Goal: Task Accomplishment & Management: Use online tool/utility

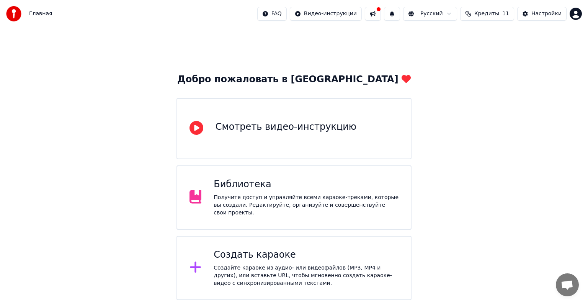
click at [205, 193] on div at bounding box center [198, 197] width 18 height 15
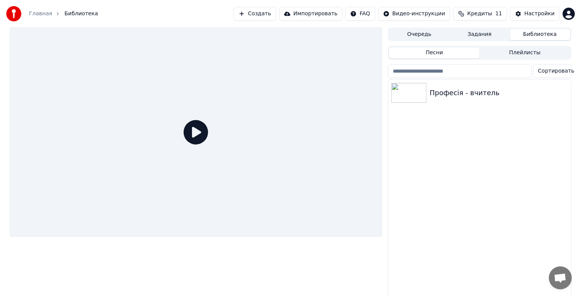
click at [199, 134] on icon at bounding box center [196, 132] width 24 height 24
click at [197, 135] on icon at bounding box center [196, 132] width 24 height 24
click at [195, 134] on icon at bounding box center [196, 132] width 24 height 24
click at [477, 97] on div "Професія - вчитель" at bounding box center [495, 93] width 130 height 11
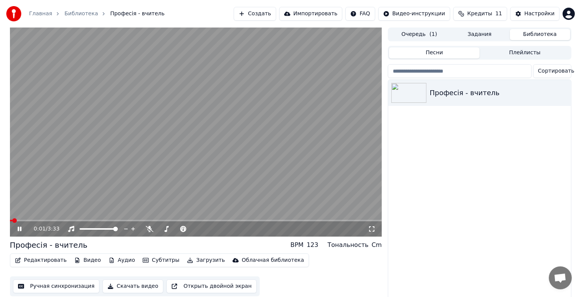
click at [94, 222] on div "0:01 / 3:33" at bounding box center [196, 228] width 372 height 15
click at [117, 219] on video at bounding box center [196, 132] width 372 height 209
click at [147, 219] on video at bounding box center [196, 132] width 372 height 209
click at [155, 219] on video at bounding box center [196, 132] width 372 height 209
click at [158, 220] on span at bounding box center [196, 221] width 372 height 2
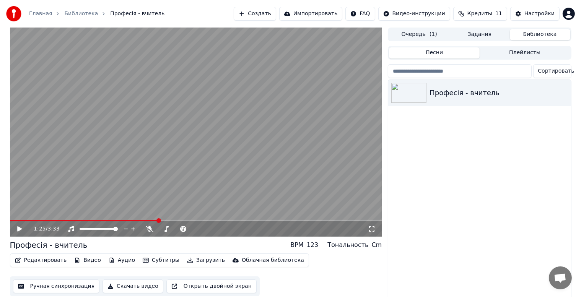
click at [171, 219] on video at bounding box center [196, 132] width 372 height 209
click at [172, 220] on video at bounding box center [196, 132] width 372 height 209
click at [176, 220] on video at bounding box center [196, 132] width 372 height 209
click at [182, 220] on span at bounding box center [196, 221] width 372 height 2
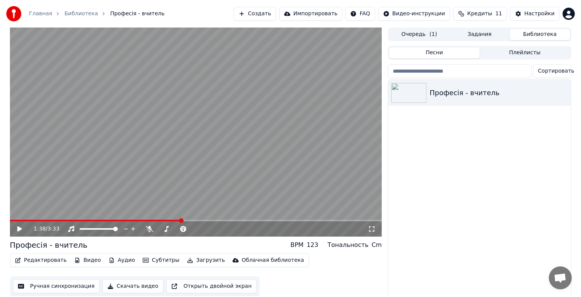
click at [18, 228] on icon at bounding box center [19, 228] width 5 height 5
click at [210, 220] on video at bounding box center [196, 132] width 372 height 209
click at [212, 220] on span at bounding box center [111, 221] width 203 height 2
click at [19, 230] on icon at bounding box center [19, 228] width 5 height 5
click at [208, 220] on span at bounding box center [109, 221] width 199 height 2
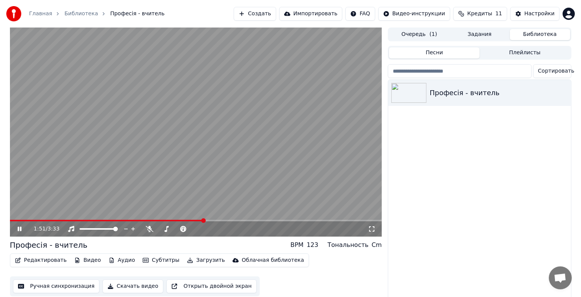
click at [203, 220] on span at bounding box center [107, 221] width 194 height 2
click at [197, 218] on video at bounding box center [196, 132] width 372 height 209
click at [196, 221] on span at bounding box center [107, 221] width 194 height 2
click at [201, 220] on span at bounding box center [203, 220] width 5 height 5
click at [17, 228] on icon at bounding box center [19, 228] width 5 height 5
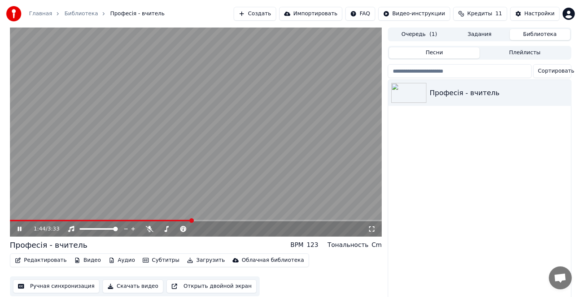
click at [191, 220] on span at bounding box center [101, 221] width 182 height 2
click at [18, 230] on icon at bounding box center [20, 229] width 4 height 5
click at [198, 220] on span at bounding box center [104, 221] width 189 height 2
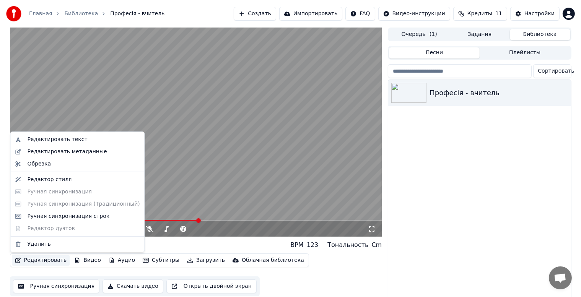
click at [49, 261] on button "Редактировать" at bounding box center [41, 260] width 58 height 11
click at [49, 217] on div "Ручная синхронизация строк" at bounding box center [68, 217] width 82 height 8
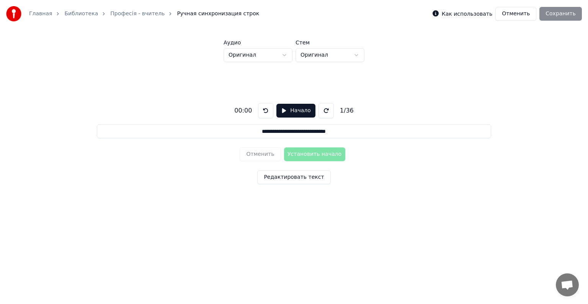
click at [341, 134] on input "**********" at bounding box center [294, 131] width 394 height 14
click at [297, 173] on button "Редактировать текст" at bounding box center [293, 177] width 73 height 14
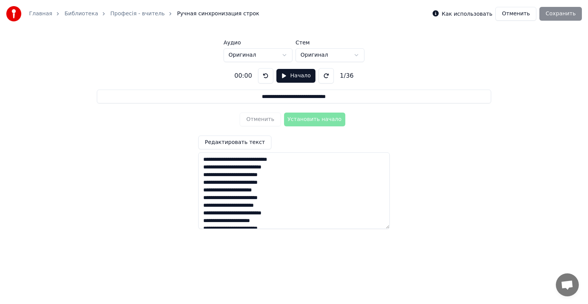
drag, startPoint x: 203, startPoint y: 160, endPoint x: 287, endPoint y: 212, distance: 98.7
click at [287, 212] on textarea at bounding box center [293, 190] width 191 height 77
click at [288, 221] on textarea at bounding box center [293, 190] width 191 height 77
paste textarea "**********"
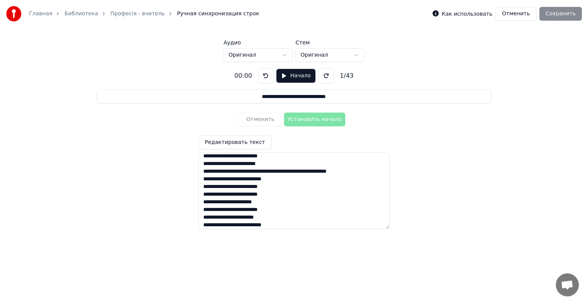
scroll to position [259, 0]
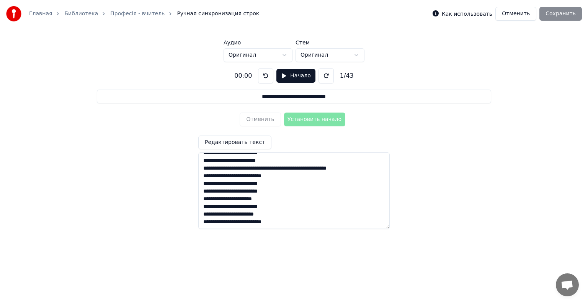
drag, startPoint x: 200, startPoint y: 217, endPoint x: 282, endPoint y: 223, distance: 81.7
click at [282, 223] on textarea at bounding box center [293, 190] width 191 height 77
click at [296, 223] on textarea at bounding box center [293, 190] width 191 height 77
paste textarea "**********"
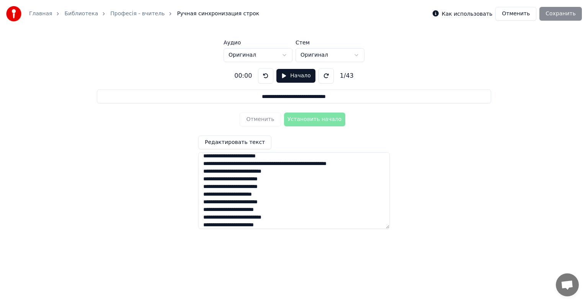
scroll to position [271, 0]
type textarea "**********"
click at [292, 75] on button "Начало" at bounding box center [295, 76] width 39 height 14
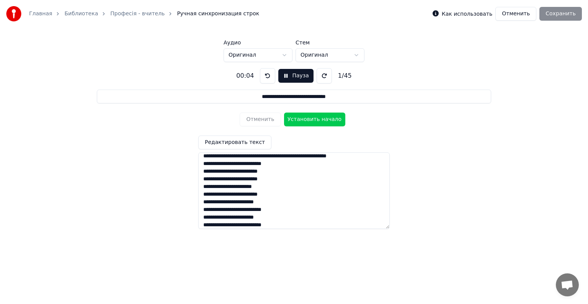
click at [291, 77] on button "Пауза" at bounding box center [295, 76] width 35 height 14
click at [288, 75] on button "Начало" at bounding box center [295, 76] width 39 height 14
click at [301, 120] on button "Установить начало" at bounding box center [314, 119] width 61 height 14
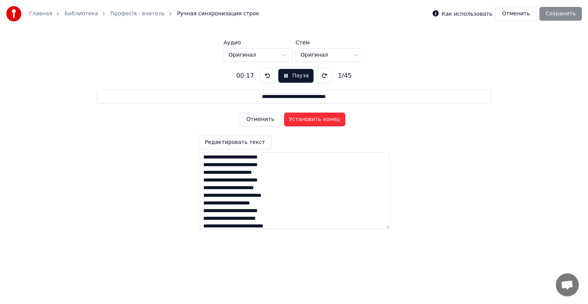
scroll to position [0, 0]
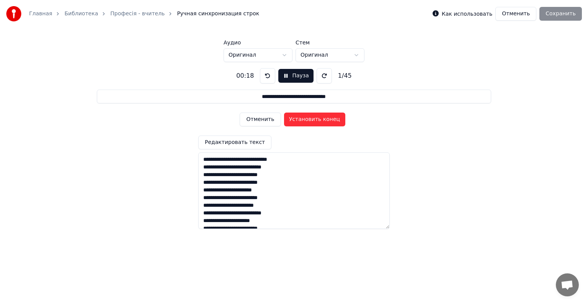
click at [263, 77] on button at bounding box center [267, 75] width 15 height 15
click at [301, 118] on button "Установить начало" at bounding box center [314, 119] width 61 height 14
click at [301, 118] on button "Установить конец" at bounding box center [314, 119] width 61 height 14
click at [301, 119] on button "Установить начало" at bounding box center [314, 119] width 61 height 14
click at [264, 75] on button at bounding box center [267, 75] width 15 height 15
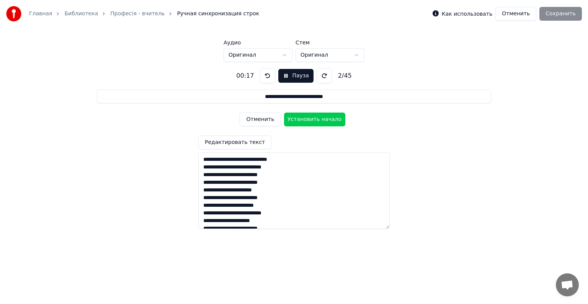
click at [264, 75] on button at bounding box center [267, 75] width 15 height 15
click at [302, 119] on button "Установить начало" at bounding box center [314, 119] width 61 height 14
click at [267, 76] on button at bounding box center [267, 75] width 15 height 15
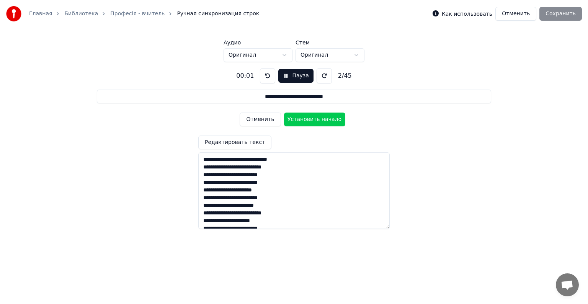
click at [267, 76] on button at bounding box center [267, 75] width 15 height 15
click at [258, 122] on button "Отменить" at bounding box center [259, 119] width 41 height 14
type input "**********"
click at [258, 120] on button "Отменить" at bounding box center [259, 119] width 41 height 14
click at [307, 117] on button "Установить начало" at bounding box center [314, 119] width 61 height 14
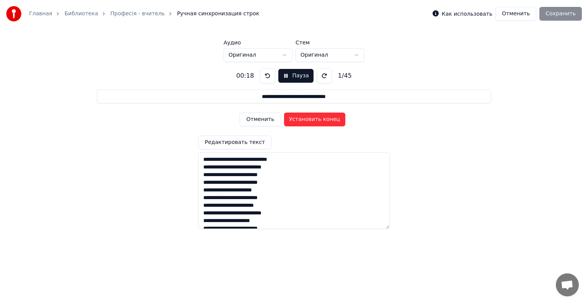
click at [265, 78] on button at bounding box center [267, 75] width 15 height 15
click at [266, 78] on button at bounding box center [267, 75] width 15 height 15
click at [320, 74] on button at bounding box center [323, 75] width 15 height 15
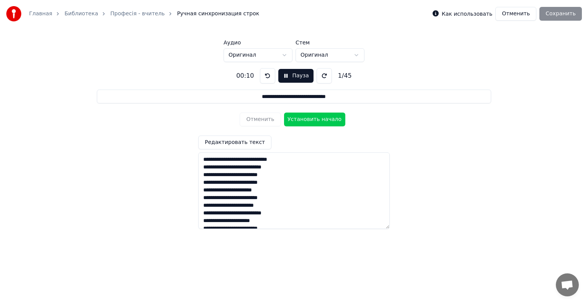
click at [320, 74] on button at bounding box center [323, 75] width 15 height 15
click at [263, 74] on button at bounding box center [267, 75] width 15 height 15
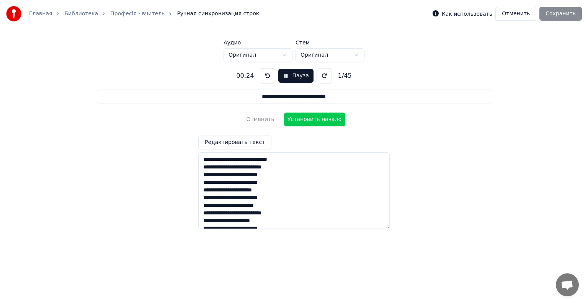
click at [265, 78] on button at bounding box center [267, 75] width 15 height 15
click at [267, 77] on button at bounding box center [267, 75] width 15 height 15
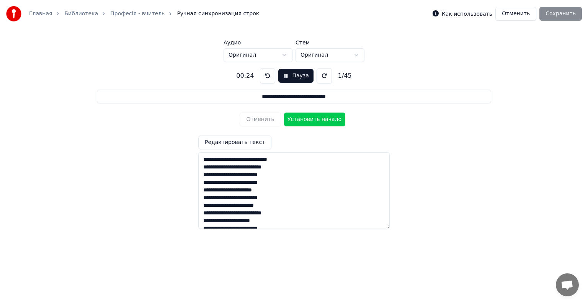
click at [267, 77] on button at bounding box center [267, 75] width 15 height 15
click at [321, 76] on button at bounding box center [323, 75] width 15 height 15
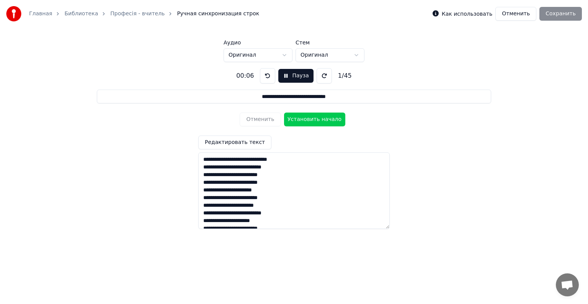
click at [321, 76] on button at bounding box center [323, 75] width 15 height 15
click at [268, 75] on button at bounding box center [267, 75] width 15 height 15
click at [323, 74] on button at bounding box center [323, 75] width 15 height 15
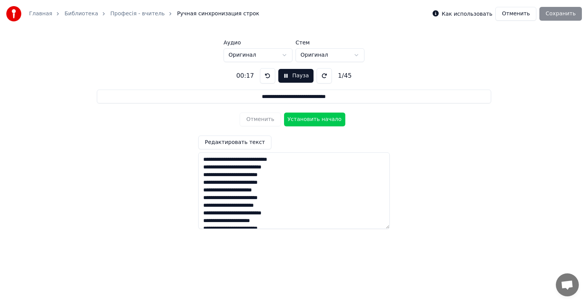
click at [269, 78] on button at bounding box center [267, 75] width 15 height 15
click at [268, 78] on button at bounding box center [267, 75] width 15 height 15
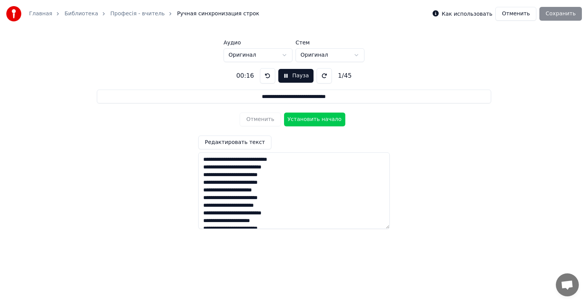
click at [296, 120] on button "Установить начало" at bounding box center [314, 119] width 61 height 14
click at [296, 120] on button "Установить конец" at bounding box center [314, 119] width 61 height 14
click at [296, 120] on button "Установить начало" at bounding box center [314, 119] width 61 height 14
click at [296, 120] on button "Установить конец" at bounding box center [314, 119] width 61 height 14
click at [296, 120] on button "Установить начало" at bounding box center [314, 119] width 61 height 14
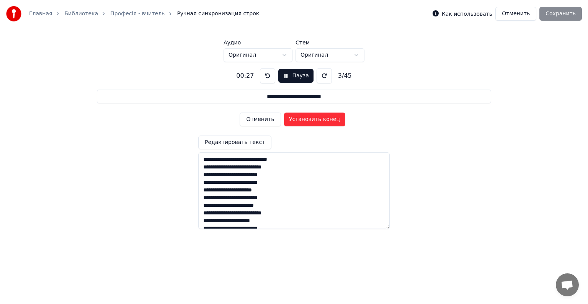
click at [296, 120] on button "Установить конец" at bounding box center [314, 119] width 61 height 14
click at [296, 120] on button "Установить начало" at bounding box center [314, 119] width 61 height 14
click at [296, 120] on button "Установить конец" at bounding box center [314, 119] width 61 height 14
click at [296, 120] on button "Установить начало" at bounding box center [314, 119] width 61 height 14
click at [296, 120] on button "Установить конец" at bounding box center [314, 119] width 61 height 14
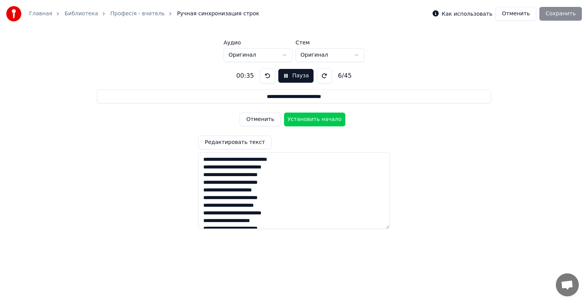
click at [296, 120] on button "Установить начало" at bounding box center [314, 119] width 61 height 14
click at [296, 120] on button "Установить конец" at bounding box center [314, 119] width 61 height 14
click at [296, 120] on button "Установить начало" at bounding box center [314, 119] width 61 height 14
click at [296, 120] on button "Установить конец" at bounding box center [314, 119] width 61 height 14
click at [296, 120] on button "Установить начало" at bounding box center [314, 119] width 61 height 14
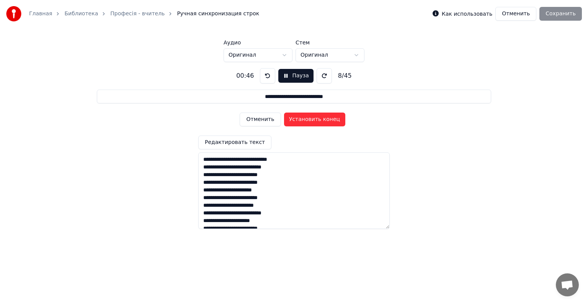
click at [296, 120] on button "Установить конец" at bounding box center [314, 119] width 61 height 14
click at [296, 120] on button "Установить начало" at bounding box center [314, 119] width 61 height 14
click at [296, 120] on button "Установить конец" at bounding box center [314, 119] width 61 height 14
click at [296, 120] on button "Установить начало" at bounding box center [314, 119] width 61 height 14
click at [296, 120] on button "Установить конец" at bounding box center [314, 119] width 61 height 14
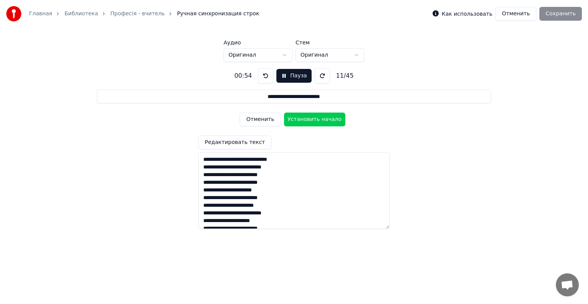
click at [296, 120] on button "Установить начало" at bounding box center [314, 119] width 61 height 14
click at [296, 120] on button "Установить конец" at bounding box center [314, 119] width 61 height 14
click at [296, 120] on button "Установить начало" at bounding box center [314, 119] width 61 height 14
click at [296, 120] on button "Установить конец" at bounding box center [314, 119] width 61 height 14
click at [296, 120] on button "Установить начало" at bounding box center [314, 119] width 61 height 14
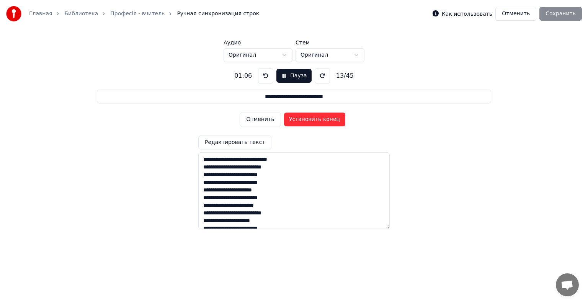
click at [296, 120] on button "Установить конец" at bounding box center [314, 119] width 61 height 14
click at [296, 120] on button "Установить начало" at bounding box center [314, 119] width 61 height 14
click at [296, 120] on button "Установить конец" at bounding box center [314, 119] width 61 height 14
click at [296, 120] on button "Установить начало" at bounding box center [314, 119] width 61 height 14
click at [296, 120] on button "Установить конец" at bounding box center [314, 119] width 61 height 14
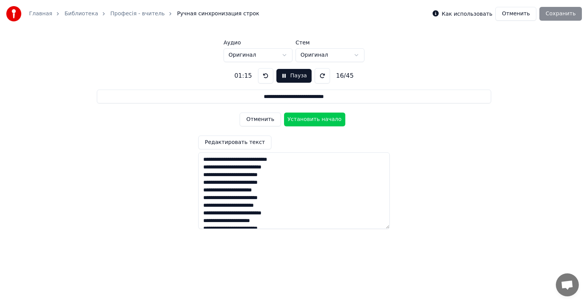
click at [296, 120] on button "Установить начало" at bounding box center [314, 119] width 61 height 14
click at [296, 120] on button "Установить конец" at bounding box center [314, 119] width 61 height 14
click at [296, 120] on button "Установить начало" at bounding box center [314, 119] width 61 height 14
click at [296, 120] on button "Установить конец" at bounding box center [314, 119] width 61 height 14
click at [296, 120] on button "Установить начало" at bounding box center [314, 119] width 61 height 14
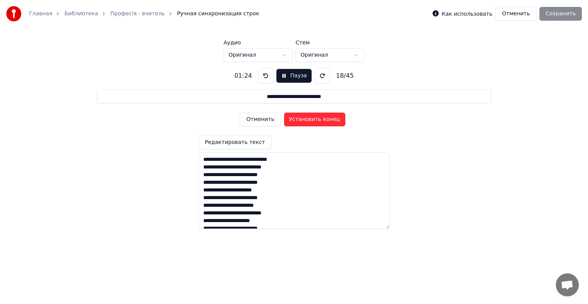
click at [296, 120] on button "Установить конец" at bounding box center [314, 119] width 61 height 14
click at [296, 120] on button "Установить начало" at bounding box center [314, 119] width 61 height 14
click at [296, 120] on button "Установить конец" at bounding box center [314, 119] width 61 height 14
click at [296, 120] on button "Установить начало" at bounding box center [314, 119] width 61 height 14
click at [296, 120] on button "Установить конец" at bounding box center [314, 119] width 61 height 14
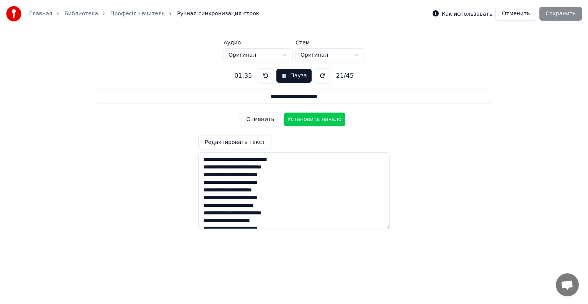
click at [264, 76] on button at bounding box center [265, 75] width 15 height 15
click at [259, 122] on button "Отменить" at bounding box center [259, 119] width 41 height 14
click at [258, 121] on button "Отменить" at bounding box center [259, 119] width 41 height 14
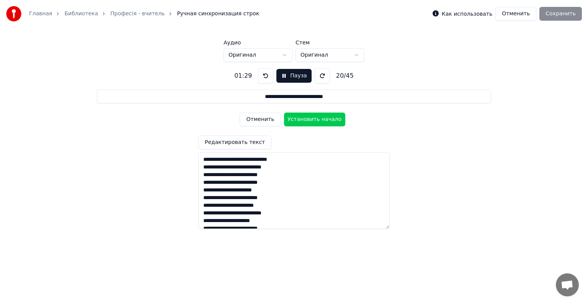
click at [262, 74] on button at bounding box center [265, 75] width 15 height 15
click at [256, 121] on button "Отменить" at bounding box center [259, 119] width 41 height 14
click at [261, 72] on button at bounding box center [265, 75] width 15 height 15
click at [264, 77] on button at bounding box center [265, 75] width 15 height 15
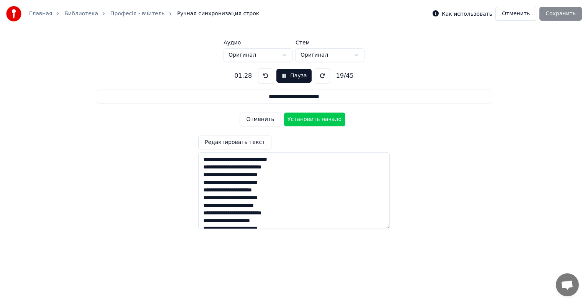
click at [254, 120] on button "Отменить" at bounding box center [259, 119] width 41 height 14
click at [263, 75] on button at bounding box center [265, 75] width 15 height 15
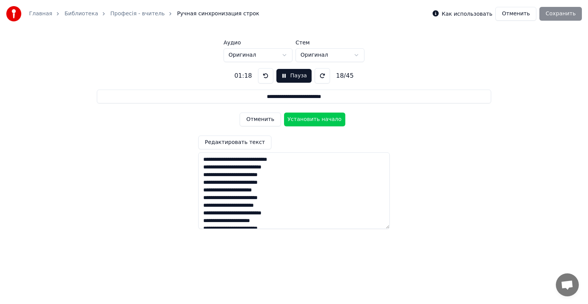
click at [304, 120] on button "Установить начало" at bounding box center [314, 119] width 61 height 14
click at [260, 74] on button at bounding box center [265, 75] width 15 height 15
click at [261, 75] on button at bounding box center [265, 75] width 15 height 15
click at [254, 119] on button "Отменить" at bounding box center [259, 119] width 41 height 14
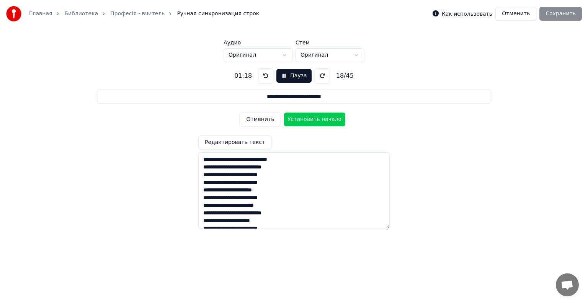
type input "**********"
click at [261, 121] on button "Отменить" at bounding box center [259, 119] width 41 height 14
click at [277, 73] on button "Пауза" at bounding box center [293, 76] width 35 height 14
